Goal: Task Accomplishment & Management: Manage account settings

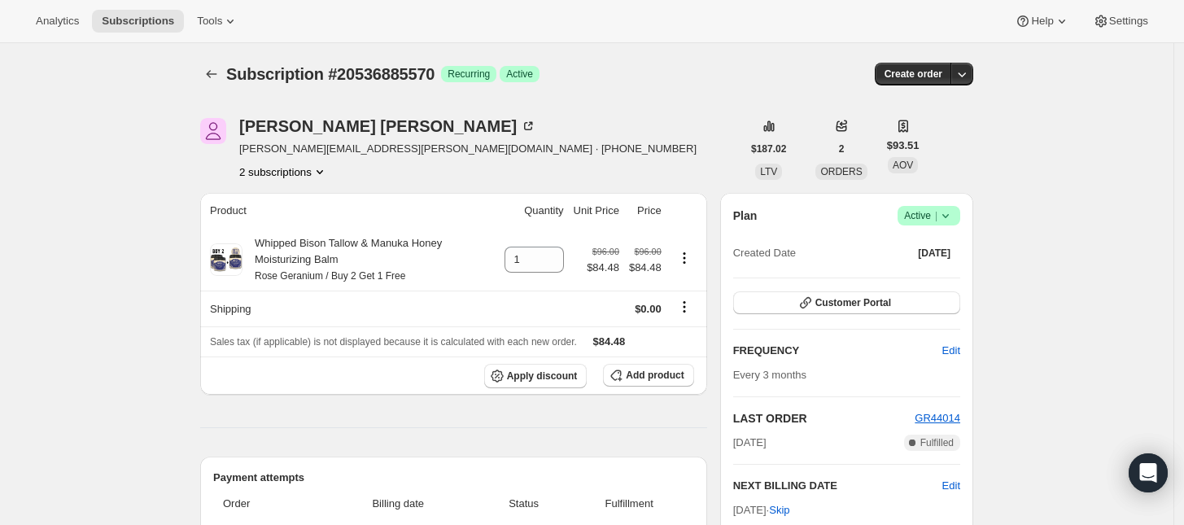
click at [936, 214] on span "Active |" at bounding box center [929, 215] width 50 height 16
click at [899, 279] on span "Cancel subscription" at bounding box center [934, 275] width 92 height 12
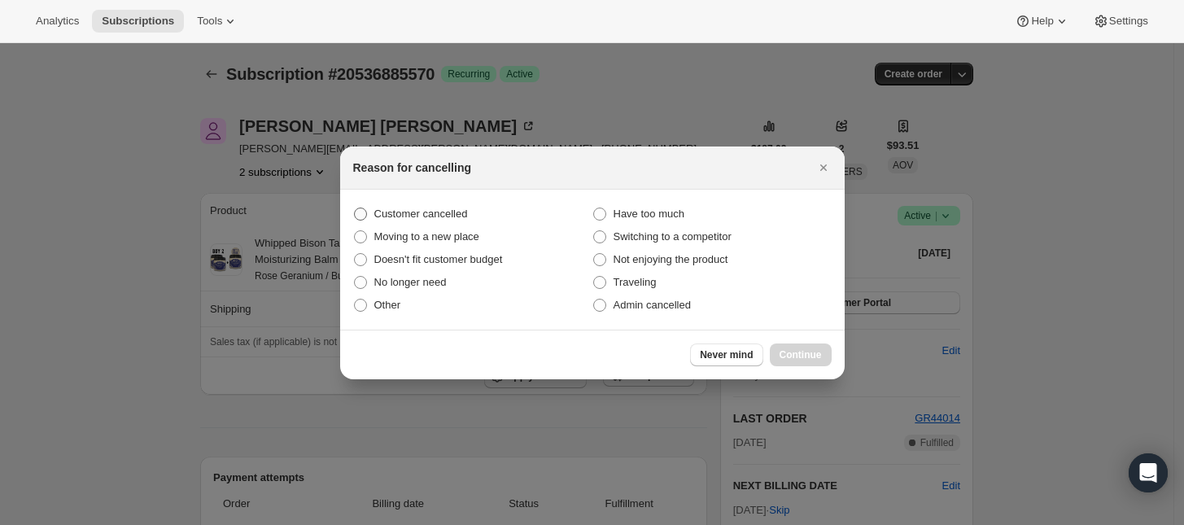
click at [424, 211] on span "Customer cancelled" at bounding box center [421, 213] width 94 height 12
click at [355, 208] on input "Customer cancelled" at bounding box center [354, 207] width 1 height 1
radio input "true"
click at [805, 359] on span "Continue" at bounding box center [800, 354] width 42 height 13
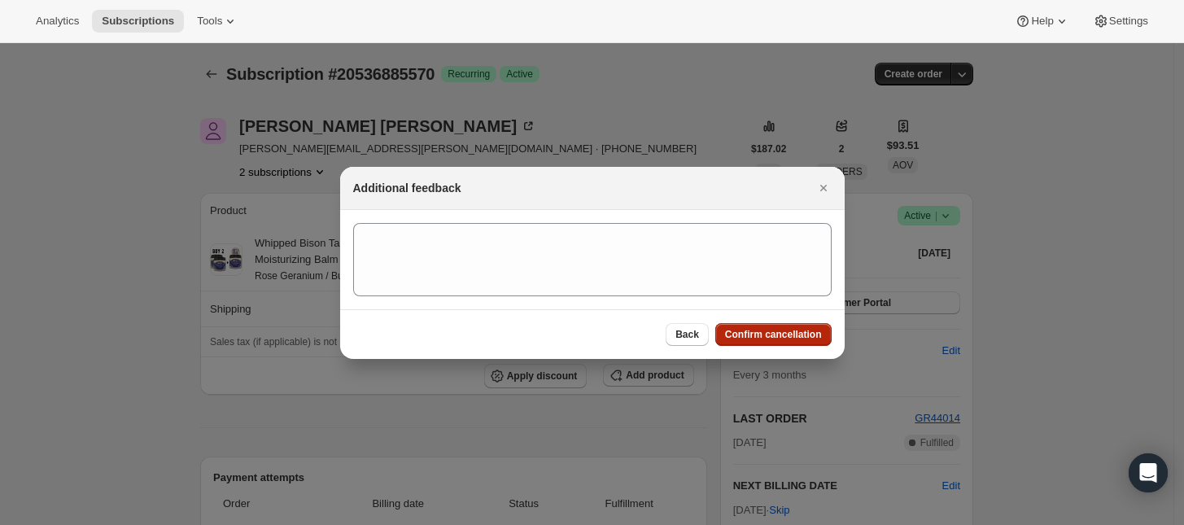
click at [811, 338] on span "Confirm cancellation" at bounding box center [773, 334] width 97 height 13
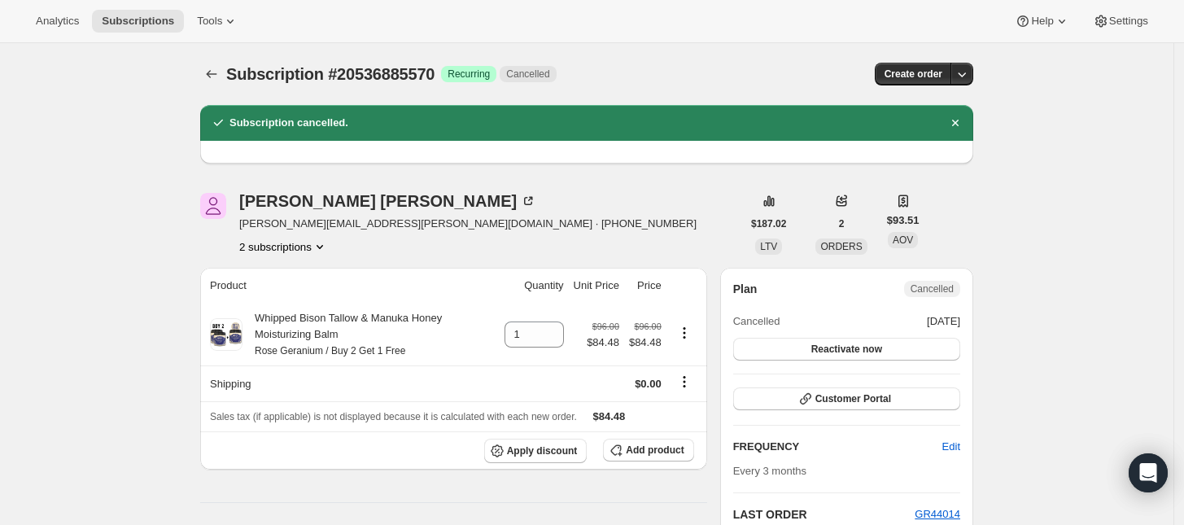
click at [312, 244] on button "2 subscriptions" at bounding box center [283, 246] width 89 height 16
click at [293, 273] on span "20536852802" at bounding box center [265, 277] width 65 height 12
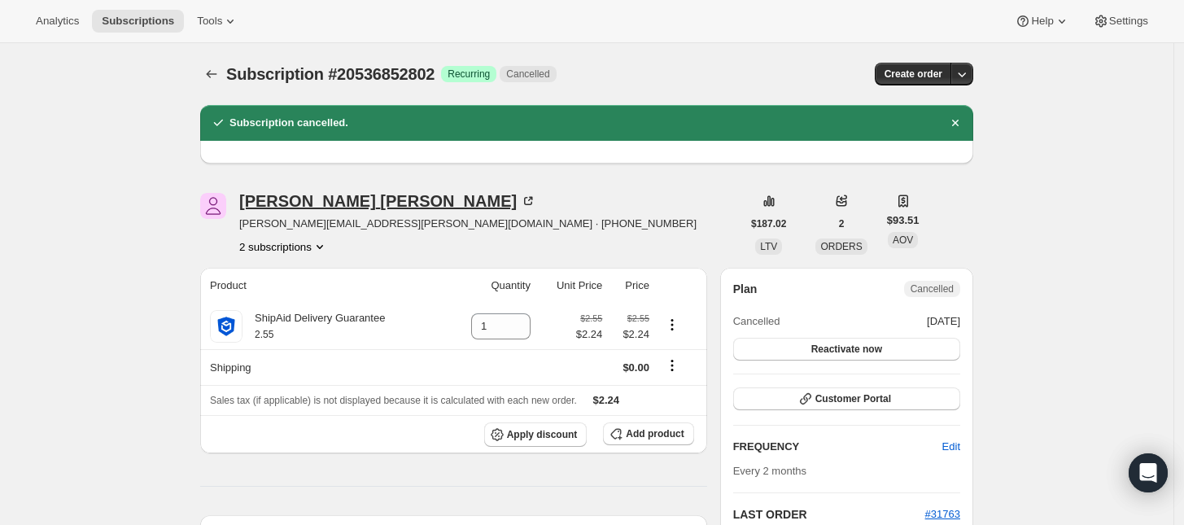
click at [279, 204] on div "Amanda Jacobs" at bounding box center [387, 201] width 297 height 16
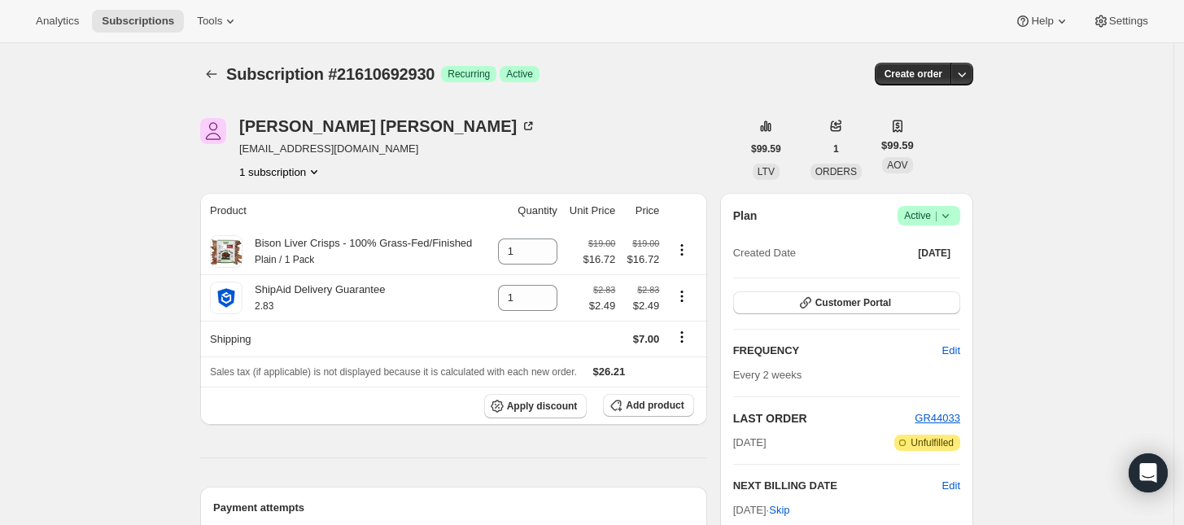
click at [314, 168] on icon "Product actions" at bounding box center [314, 172] width 16 height 16
click at [476, 125] on div "Kassab Kassab rakassab@gmail.com 1 subscription" at bounding box center [470, 149] width 541 height 62
drag, startPoint x: 257, startPoint y: 245, endPoint x: 344, endPoint y: 249, distance: 87.2
click at [344, 249] on div "Bison Liver Crisps - 100% Grass-Fed/Finished Plain / 1 Pack" at bounding box center [356, 251] width 229 height 33
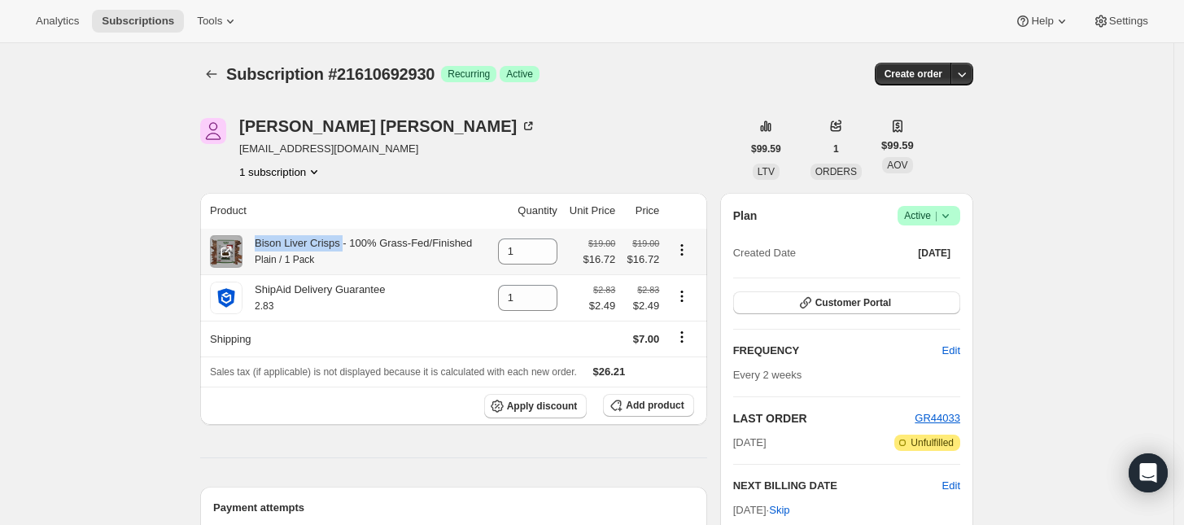
copy div "Bison Liver Crisps"
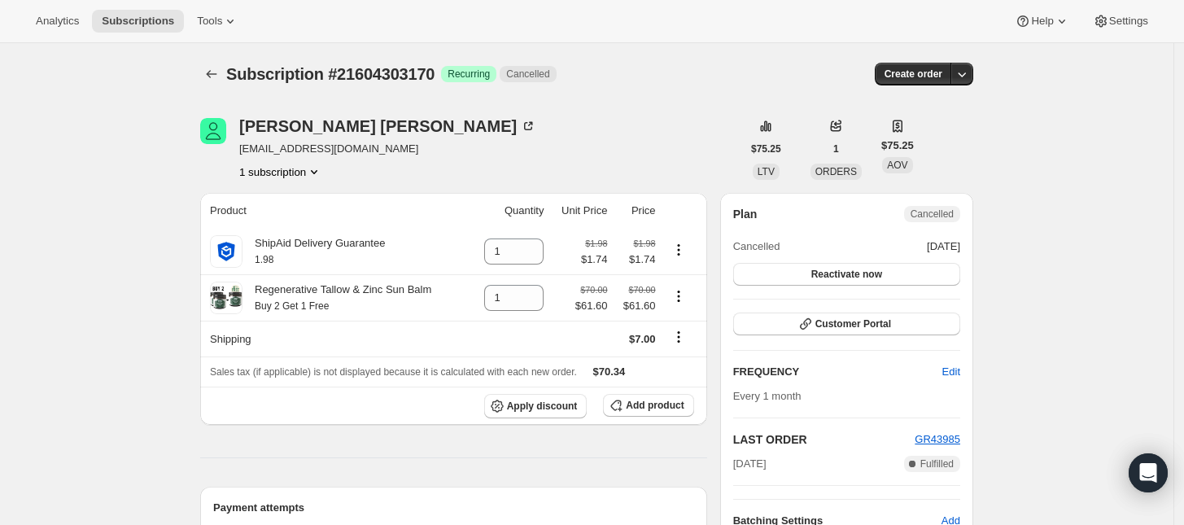
click at [293, 174] on button "1 subscription" at bounding box center [280, 172] width 83 height 16
click at [469, 133] on div "Viken Bitar bitarviken@gmail.com 1 subscription" at bounding box center [470, 149] width 541 height 62
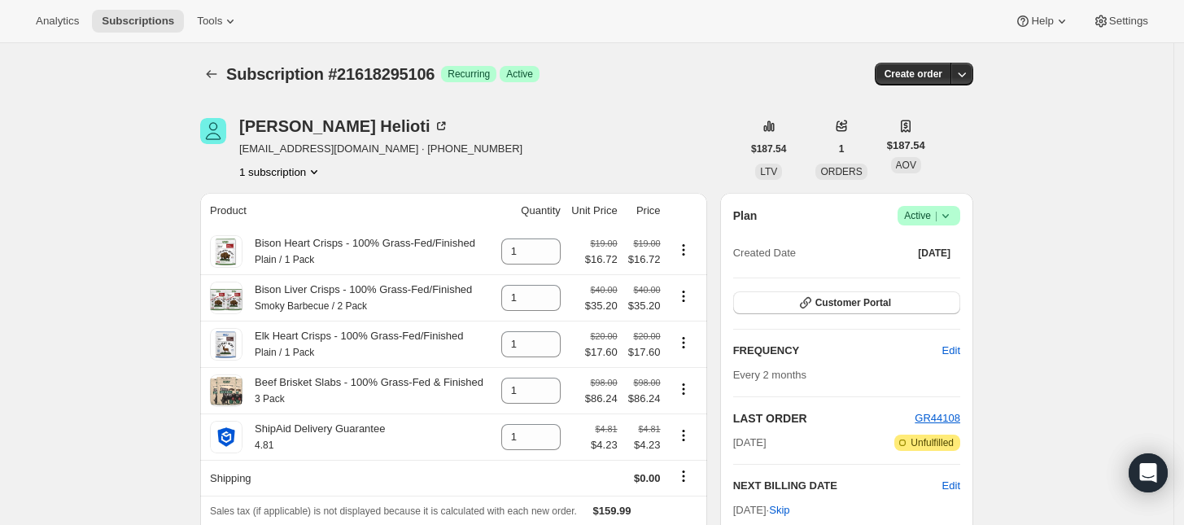
click at [299, 173] on button "1 subscription" at bounding box center [280, 172] width 83 height 16
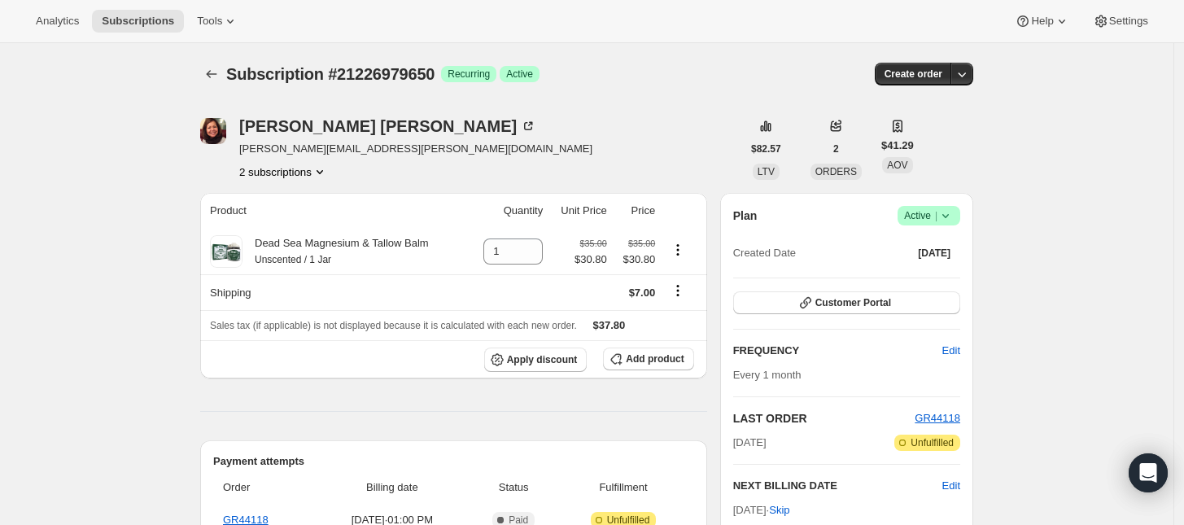
click at [932, 216] on span "Active |" at bounding box center [929, 215] width 50 height 16
click at [924, 271] on span "Cancel subscription" at bounding box center [934, 275] width 92 height 12
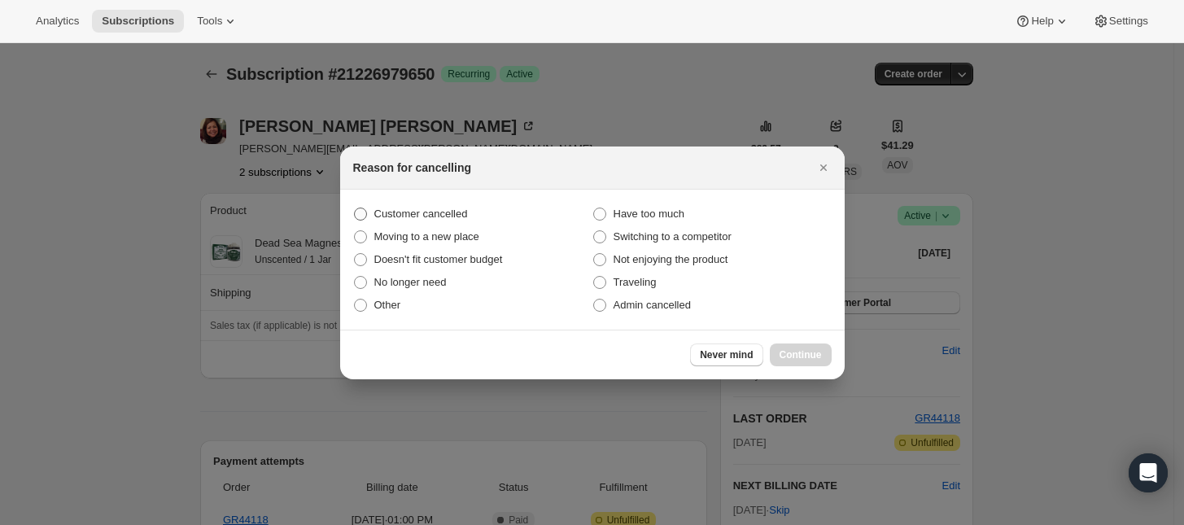
click at [384, 215] on span "Customer cancelled" at bounding box center [421, 213] width 94 height 12
click at [355, 208] on input "Customer cancelled" at bounding box center [354, 207] width 1 height 1
radio input "true"
click at [794, 357] on span "Continue" at bounding box center [800, 354] width 42 height 13
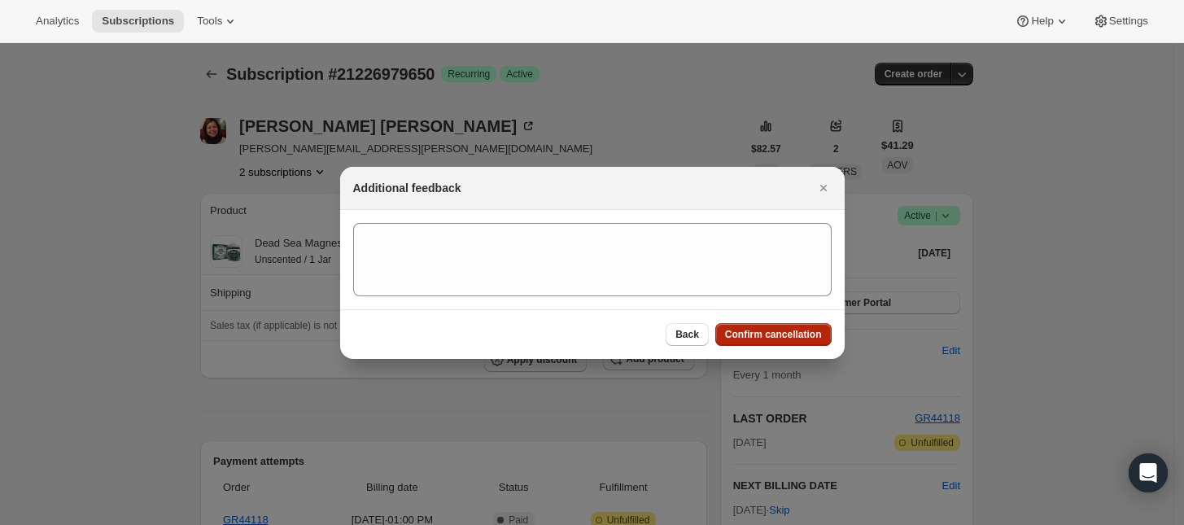
click at [801, 334] on span "Confirm cancellation" at bounding box center [773, 334] width 97 height 13
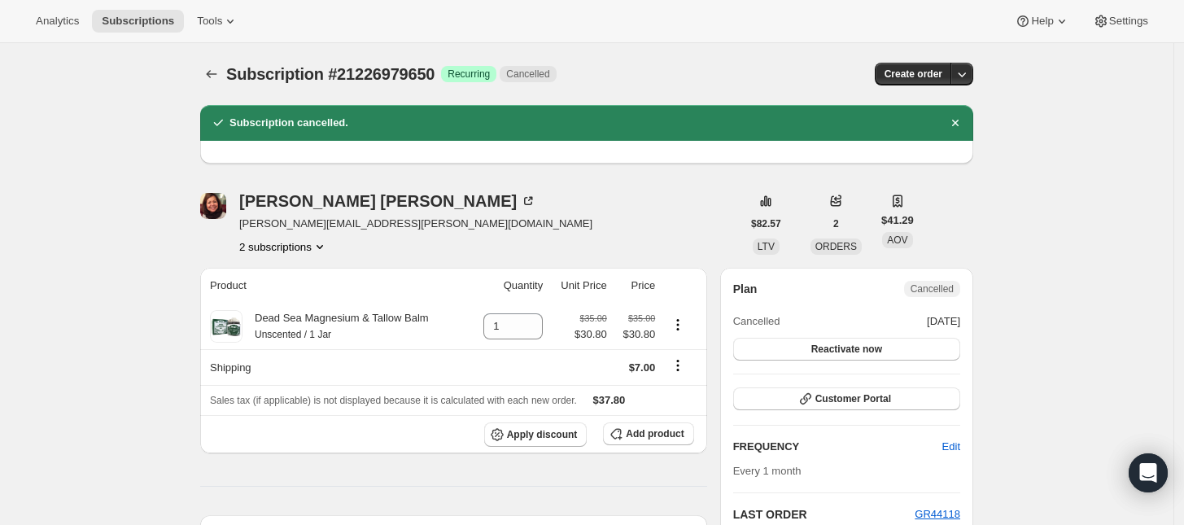
click at [313, 251] on button "2 subscriptions" at bounding box center [283, 246] width 89 height 16
click at [295, 272] on span "21226946882" at bounding box center [289, 277] width 113 height 16
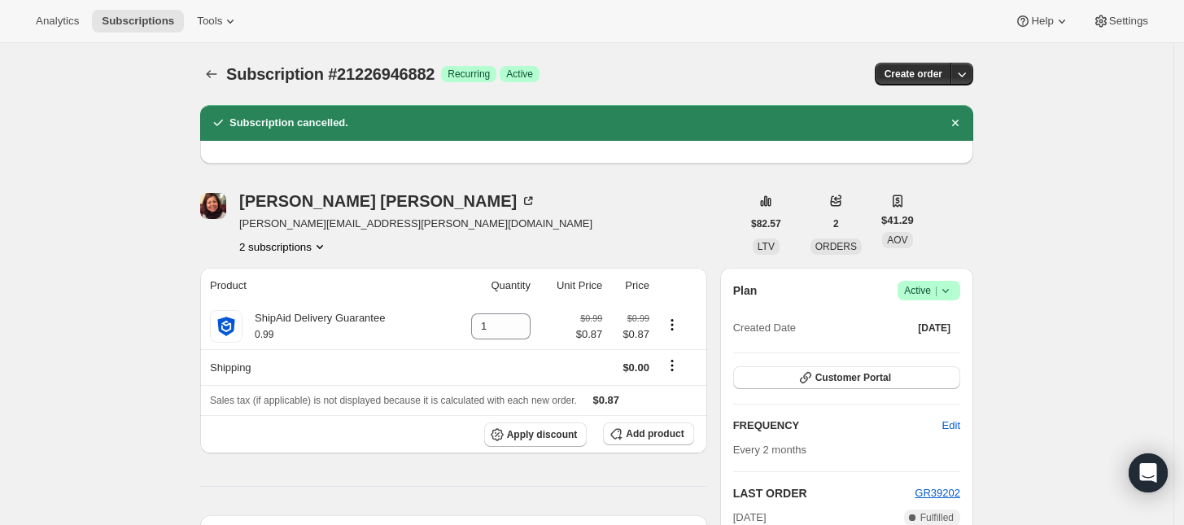
click at [932, 291] on span "Active |" at bounding box center [929, 290] width 50 height 16
click at [925, 346] on span "Cancel subscription" at bounding box center [934, 350] width 92 height 12
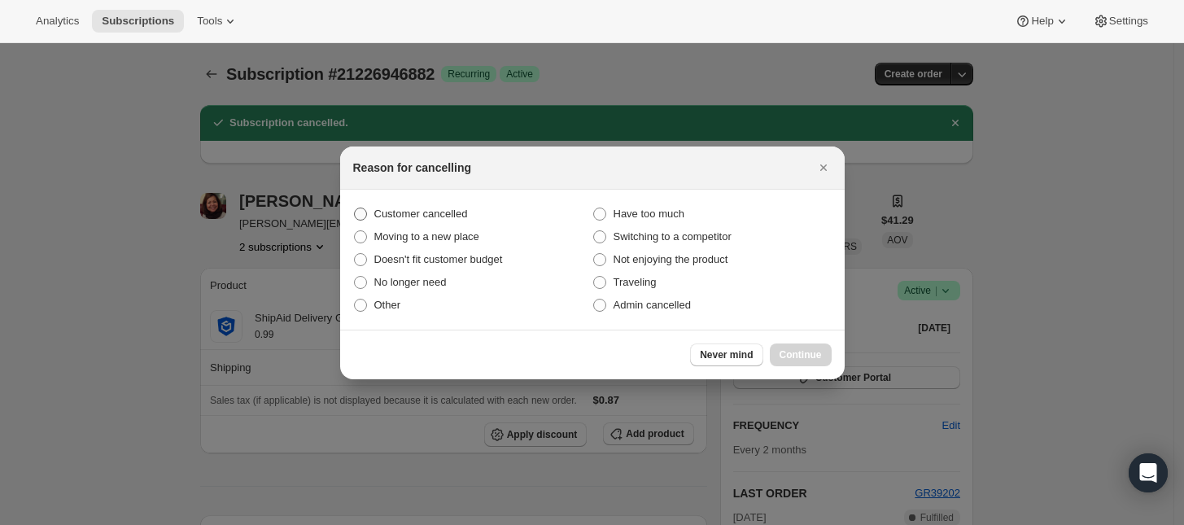
click at [474, 208] on label "Customer cancelled" at bounding box center [472, 214] width 239 height 23
click at [355, 208] on input "Customer cancelled" at bounding box center [354, 207] width 1 height 1
radio input "true"
click at [798, 347] on button "Continue" at bounding box center [801, 354] width 62 height 23
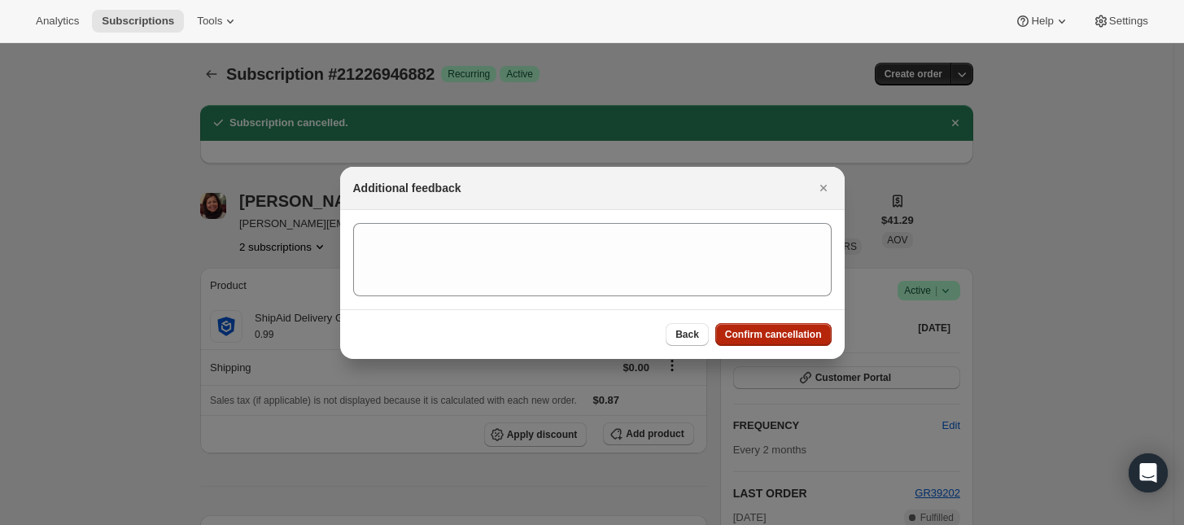
click at [805, 325] on button "Confirm cancellation" at bounding box center [773, 334] width 116 height 23
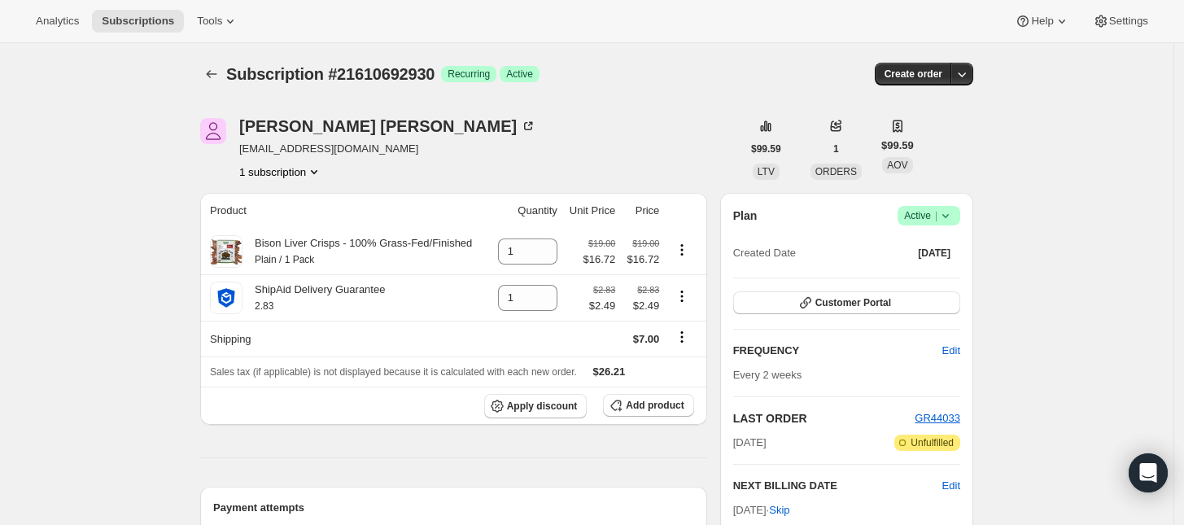
click at [929, 220] on span "Active |" at bounding box center [929, 215] width 50 height 16
click at [929, 271] on span "Cancel subscription" at bounding box center [934, 275] width 92 height 12
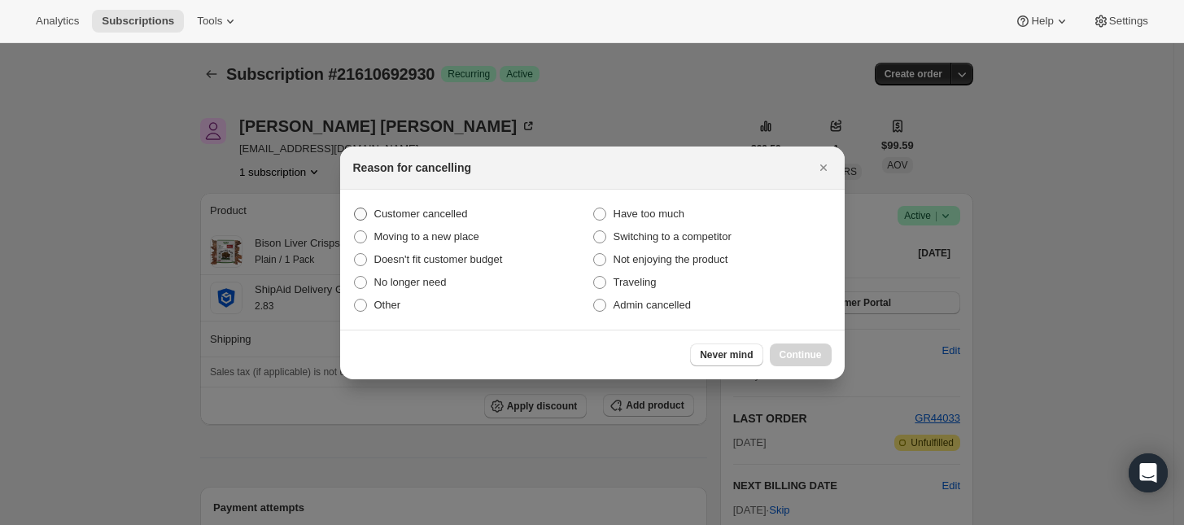
click at [399, 212] on span "Customer cancelled" at bounding box center [421, 213] width 94 height 12
click at [355, 208] on input "Customer cancelled" at bounding box center [354, 207] width 1 height 1
radio input "true"
click at [810, 355] on span "Continue" at bounding box center [800, 354] width 42 height 13
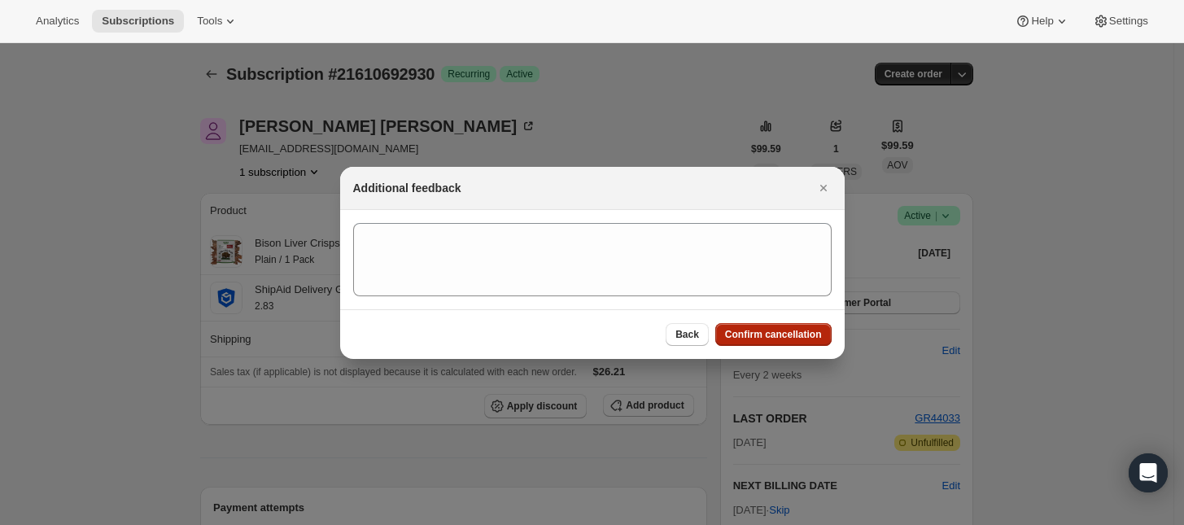
click at [810, 333] on span "Confirm cancellation" at bounding box center [773, 334] width 97 height 13
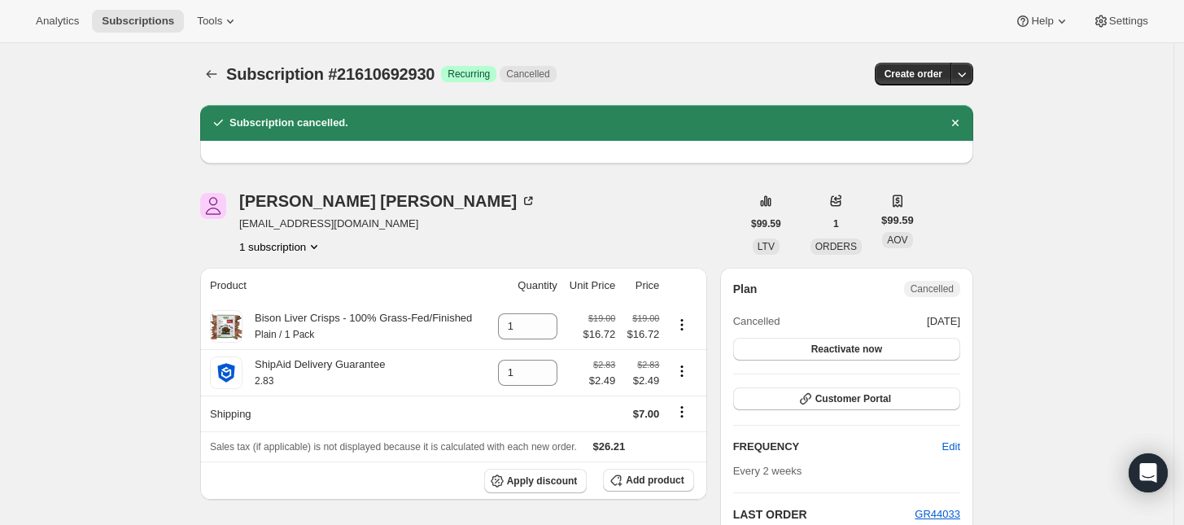
click at [306, 247] on button "1 subscription" at bounding box center [280, 246] width 83 height 16
click at [448, 229] on div "Kassab Kassab rakassab@gmail.com 1 subscription" at bounding box center [470, 224] width 541 height 62
click at [307, 248] on button "1 subscription" at bounding box center [280, 246] width 83 height 16
click at [448, 240] on div "Kassab Kassab rakassab@gmail.com 1 subscription" at bounding box center [470, 224] width 541 height 62
